Goal: Task Accomplishment & Management: Manage account settings

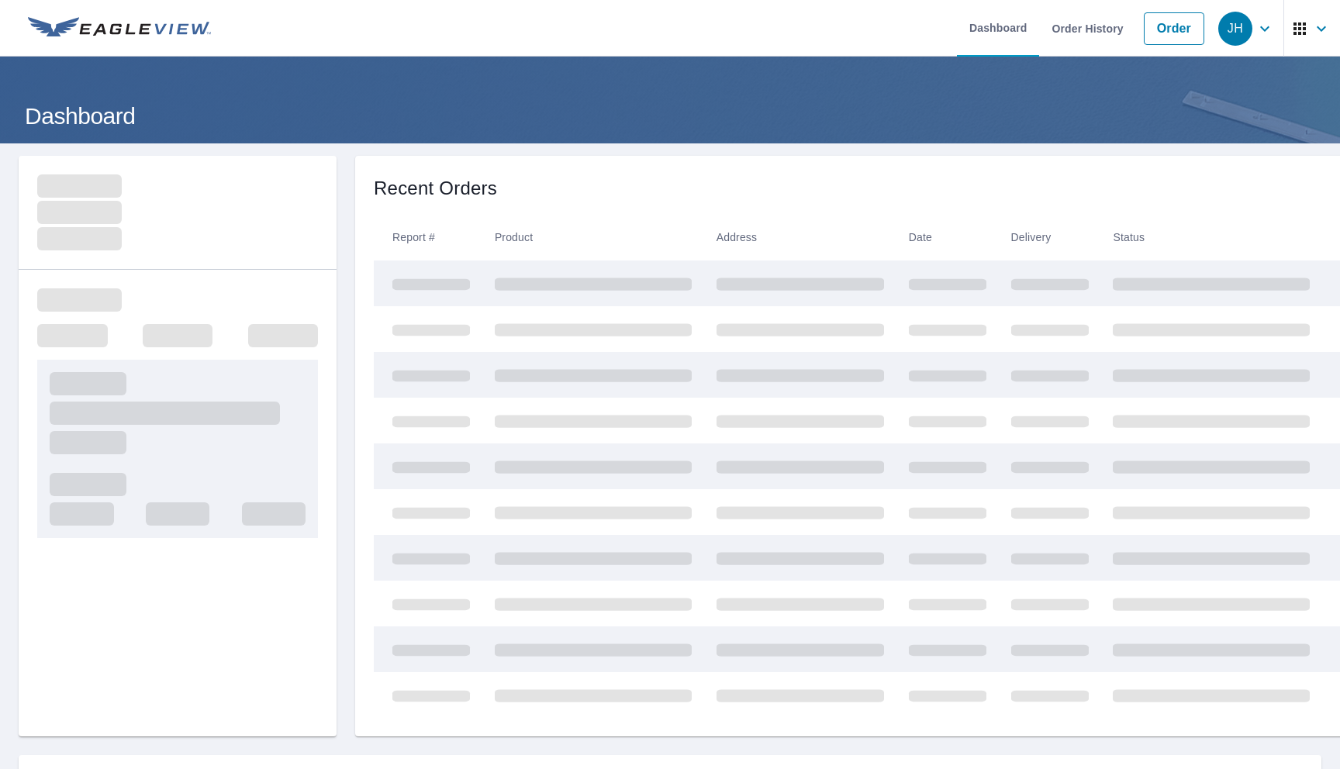
click at [1265, 31] on icon "button" at bounding box center [1264, 28] width 19 height 19
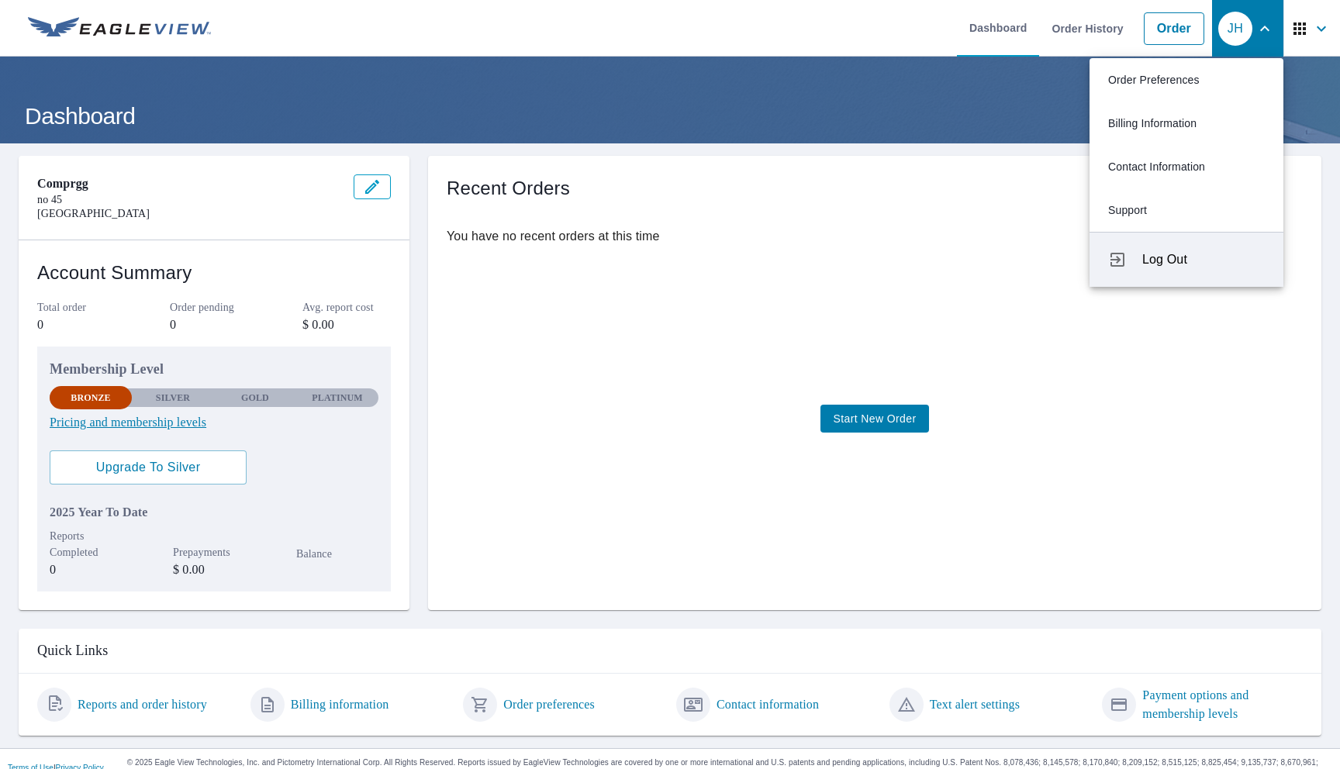
click at [1147, 260] on span "Log Out" at bounding box center [1203, 259] width 122 height 19
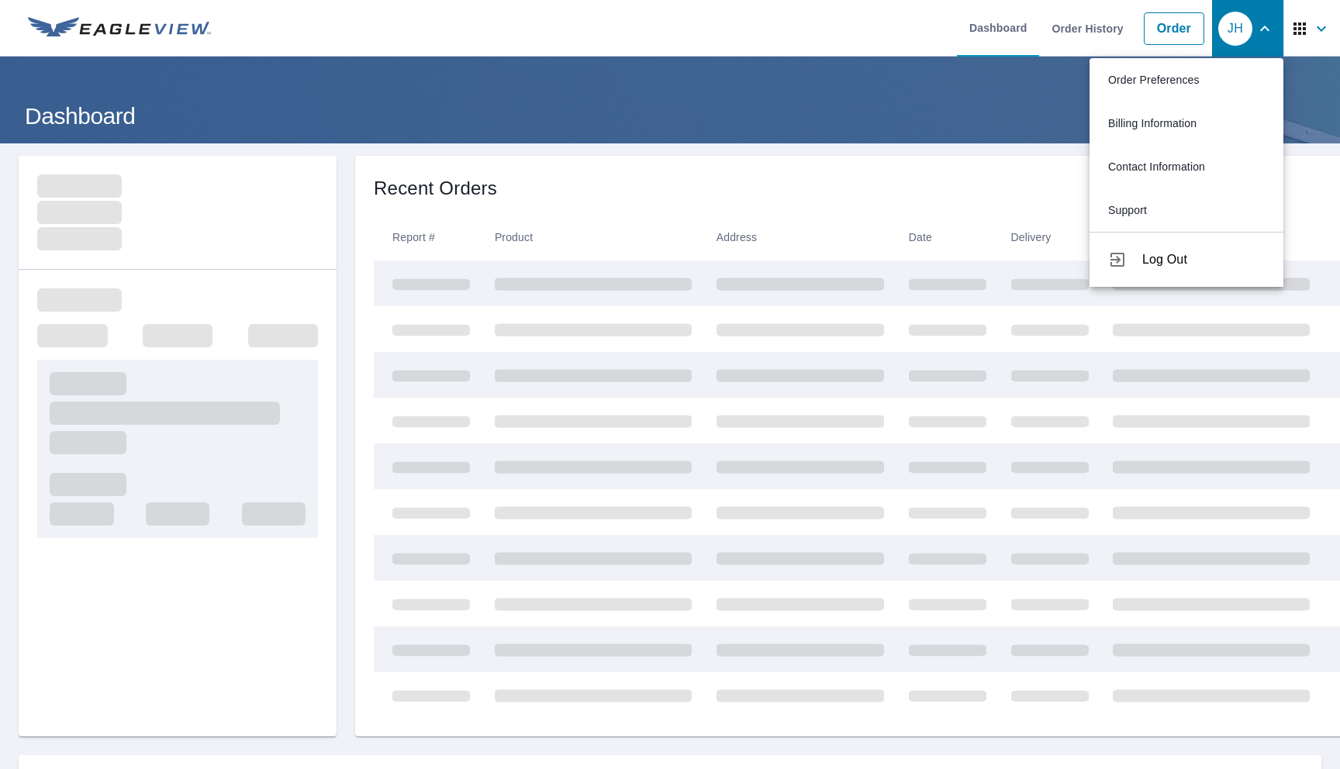
click at [1159, 261] on span "Log Out" at bounding box center [1203, 259] width 122 height 19
